Goal: Book appointment/travel/reservation

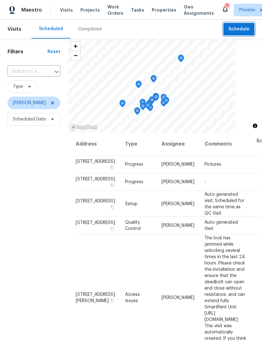
click at [238, 33] on span "Schedule" at bounding box center [238, 29] width 21 height 8
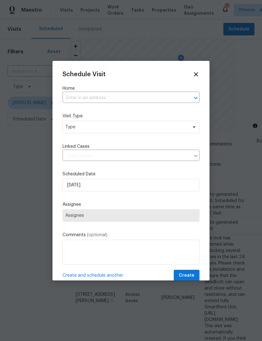
click at [76, 97] on input "text" at bounding box center [121, 98] width 119 height 10
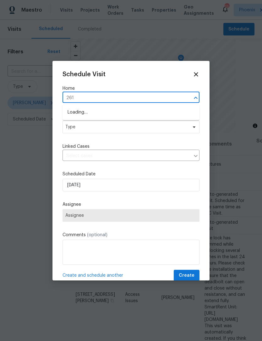
type input "2617"
click at [105, 133] on li "[STREET_ADDRESS]" at bounding box center [130, 133] width 137 height 10
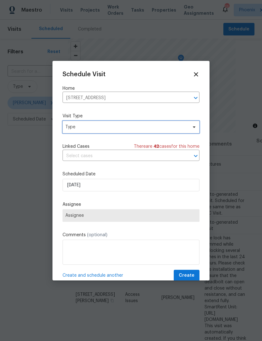
click at [99, 125] on span "Type" at bounding box center [126, 127] width 122 height 6
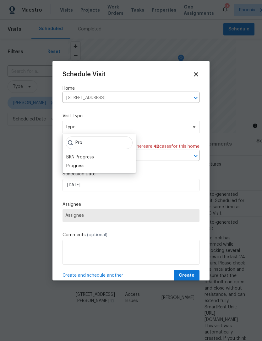
type input "Pro"
click at [77, 167] on div "Progress" at bounding box center [75, 166] width 18 height 6
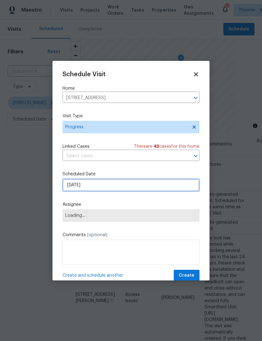
click at [100, 186] on input "[DATE]" at bounding box center [130, 185] width 137 height 13
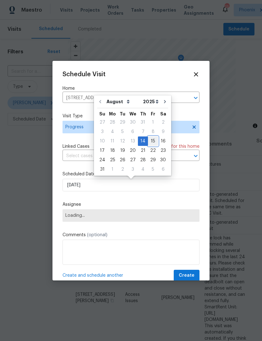
click at [149, 140] on div "15" at bounding box center [153, 141] width 10 height 9
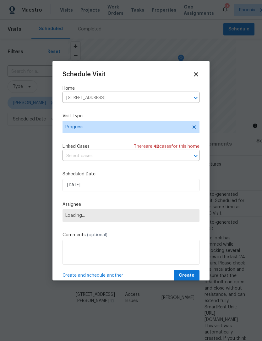
type input "[DATE]"
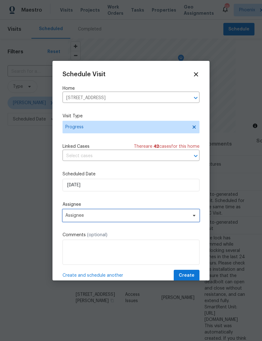
click at [104, 220] on span "Assignee" at bounding box center [130, 215] width 137 height 13
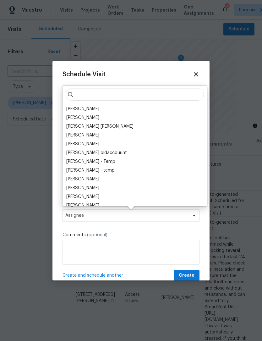
click at [90, 111] on div "[PERSON_NAME]" at bounding box center [82, 109] width 33 height 6
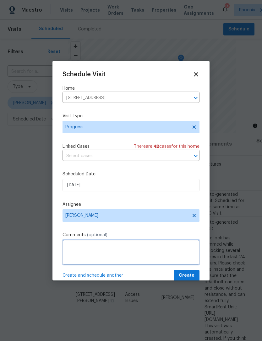
click at [85, 249] on textarea at bounding box center [130, 252] width 137 height 25
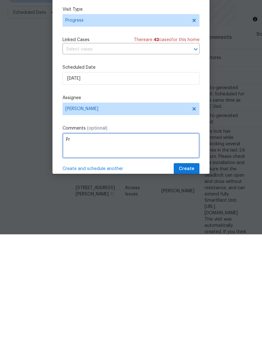
type textarea "P"
type textarea "Measurements to get quoted for upgrades"
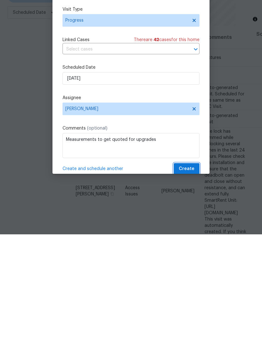
click at [190, 272] on span "Create" at bounding box center [187, 276] width 16 height 8
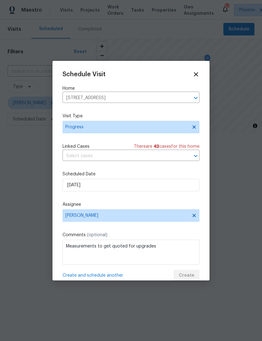
scroll to position [0, 0]
